Goal: Transaction & Acquisition: Download file/media

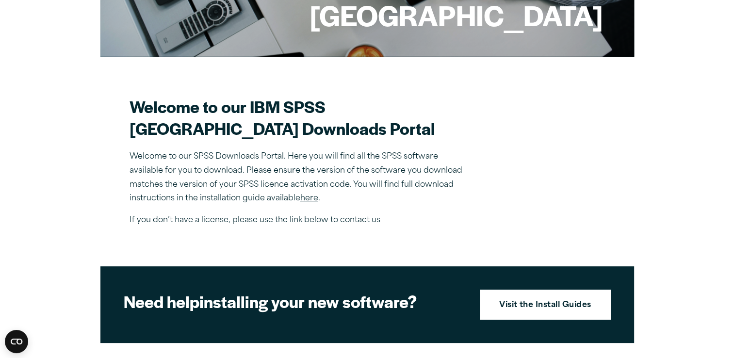
scroll to position [210, 0]
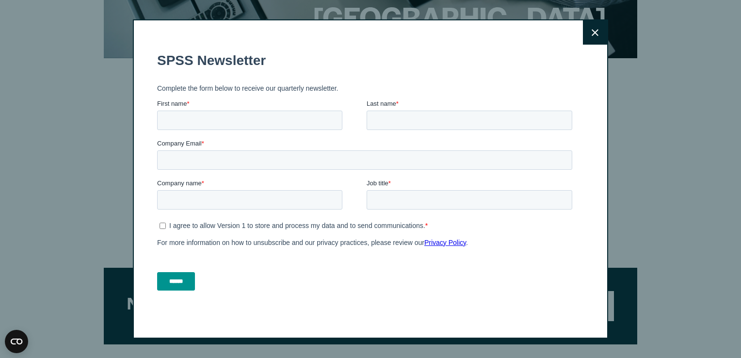
click at [597, 28] on button "Close" at bounding box center [595, 32] width 24 height 24
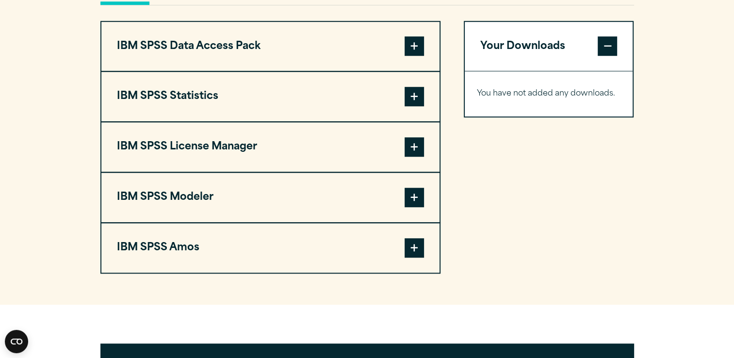
scroll to position [755, 0]
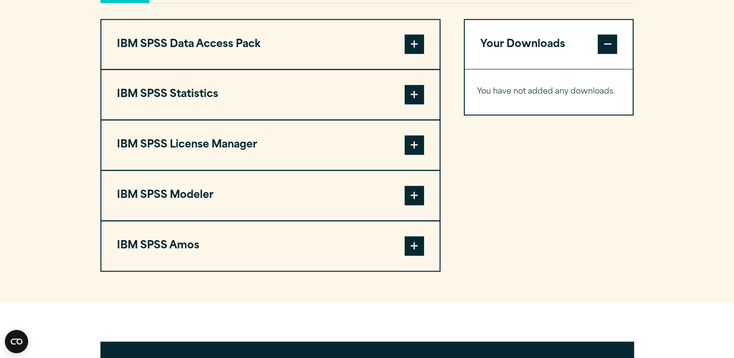
click at [419, 104] on span at bounding box center [414, 94] width 19 height 19
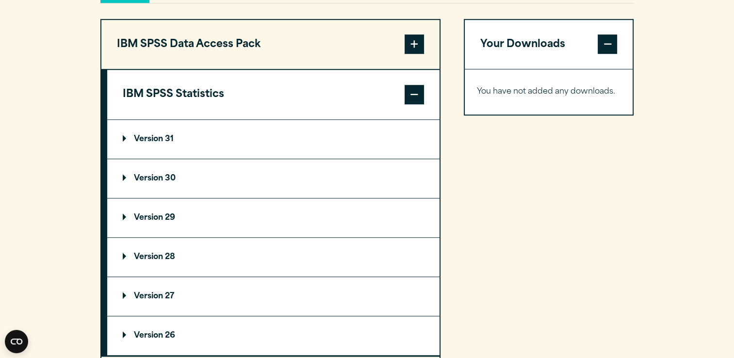
click at [127, 143] on p "Version 31" at bounding box center [148, 139] width 51 height 8
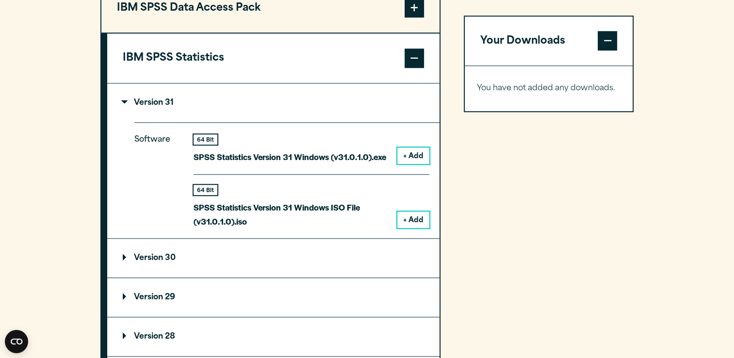
scroll to position [806, 0]
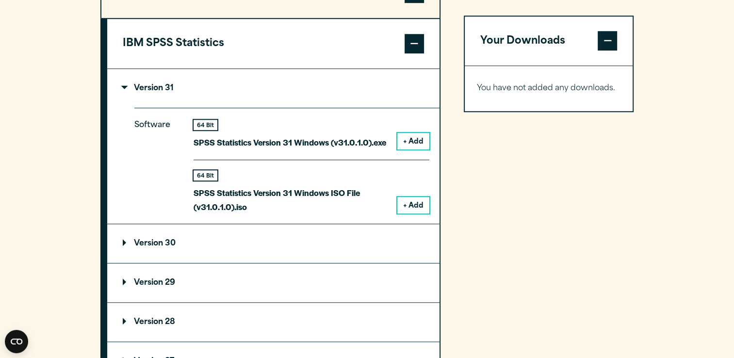
click at [198, 263] on summary "Version 30" at bounding box center [273, 243] width 332 height 39
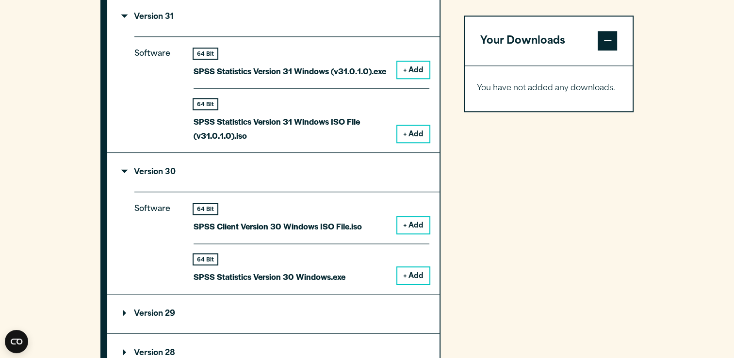
scroll to position [882, 0]
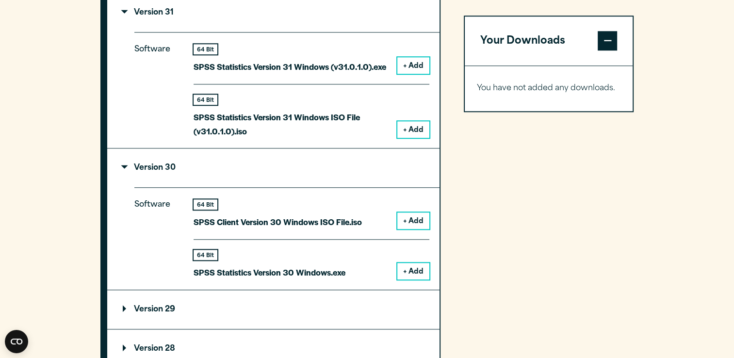
click at [413, 280] on button "+ Add" at bounding box center [413, 271] width 32 height 16
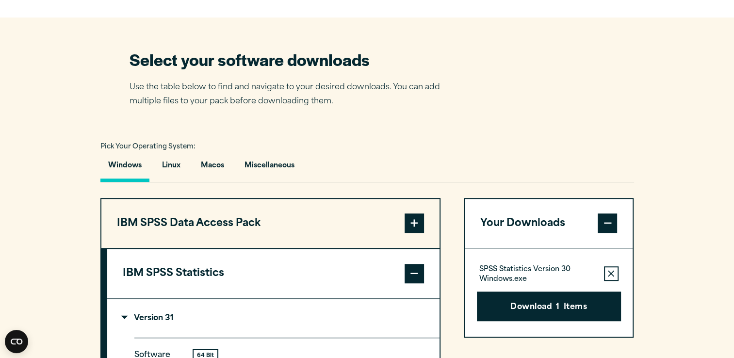
scroll to position [574, 0]
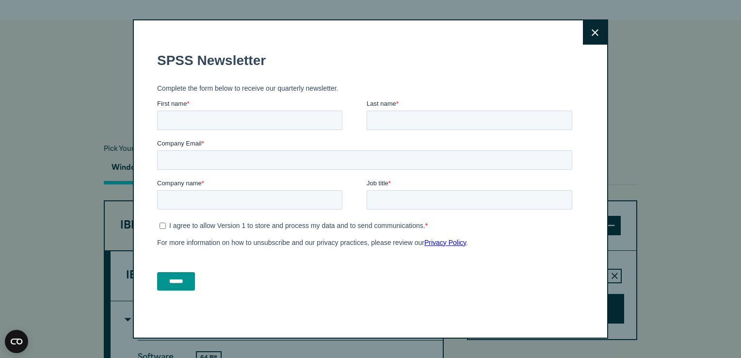
click at [591, 22] on button "Close" at bounding box center [595, 32] width 24 height 24
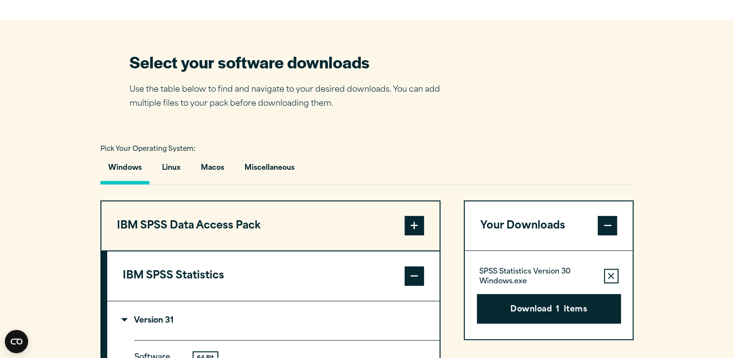
drag, startPoint x: 646, startPoint y: 81, endPoint x: 648, endPoint y: 86, distance: 5.7
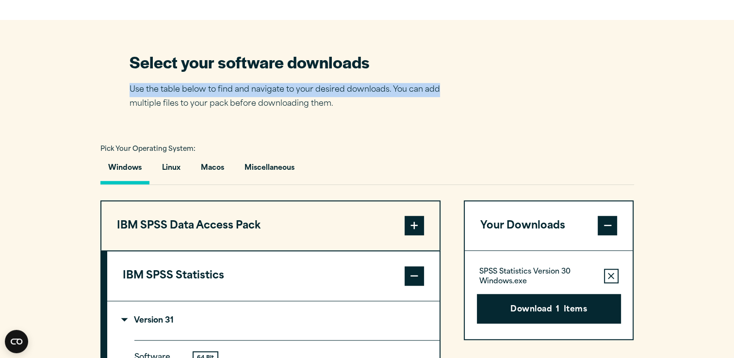
drag, startPoint x: 648, startPoint y: 86, endPoint x: 732, endPoint y: 113, distance: 88.2
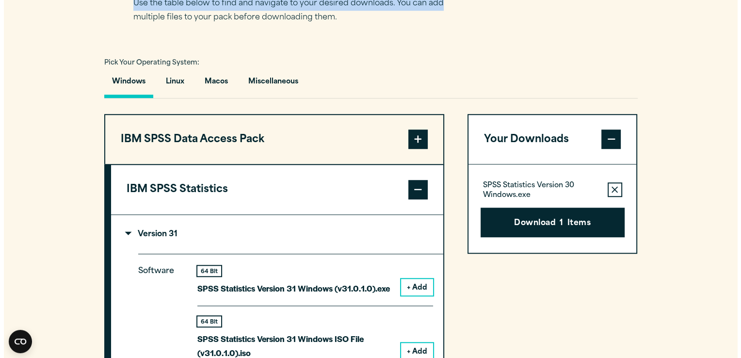
scroll to position [662, 0]
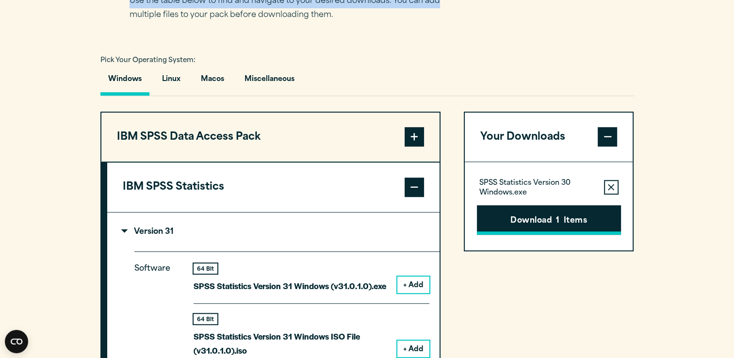
click at [573, 235] on button "Download 1 Items" at bounding box center [549, 220] width 144 height 30
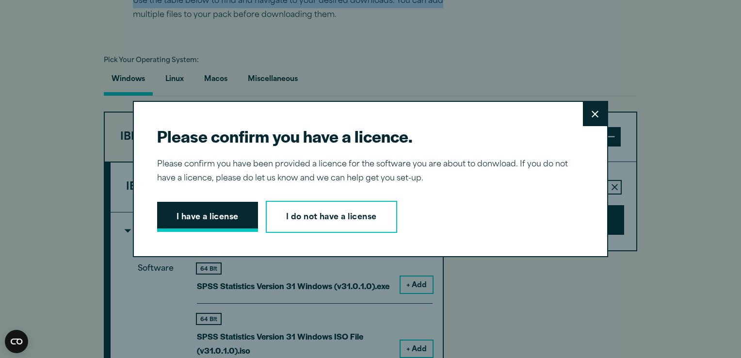
click at [190, 216] on button "I have a license" at bounding box center [207, 217] width 101 height 30
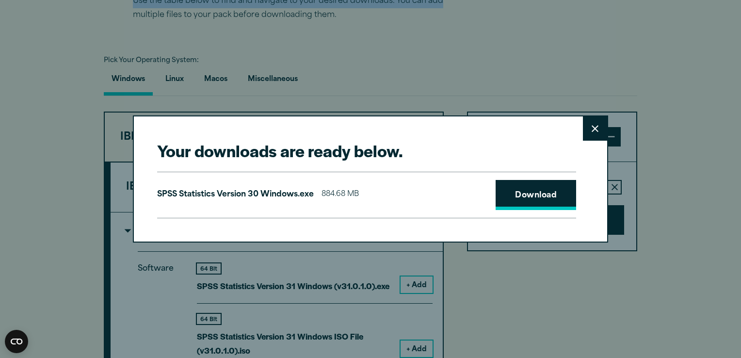
click at [520, 190] on link "Download" at bounding box center [536, 195] width 81 height 30
